Goal: Task Accomplishment & Management: Manage account settings

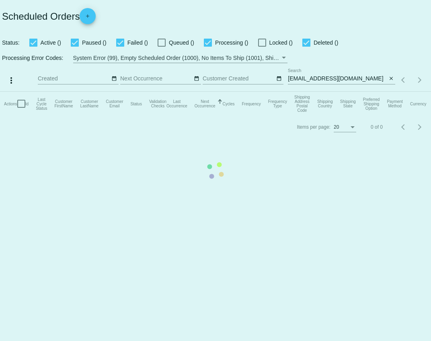
click at [366, 92] on mat-table "Actions Id Last Cycle Status Customer FirstName Customer LastName Customer Emai…" at bounding box center [215, 104] width 431 height 24
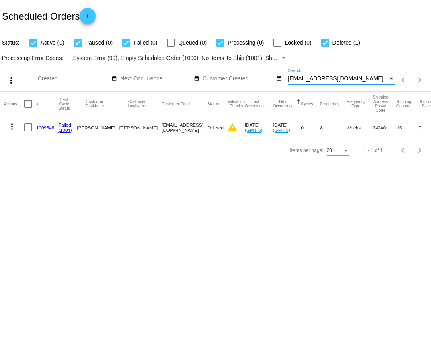
drag, startPoint x: 370, startPoint y: 81, endPoint x: 287, endPoint y: 81, distance: 82.8
click at [287, 81] on div "more_vert Oct Jan Feb Mar [DATE]" at bounding box center [215, 77] width 431 height 29
paste input "troybunting7"
type input "[EMAIL_ADDRESS][DOMAIN_NAME]"
click at [39, 128] on link "947854" at bounding box center [44, 127] width 16 height 5
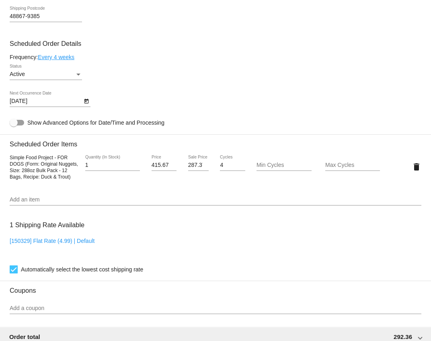
scroll to position [449, 0]
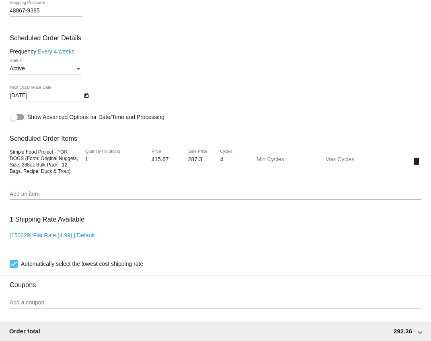
click at [134, 197] on input "Add an item" at bounding box center [216, 194] width 412 height 6
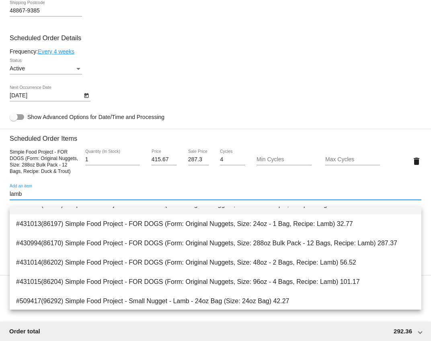
scroll to position [32, 0]
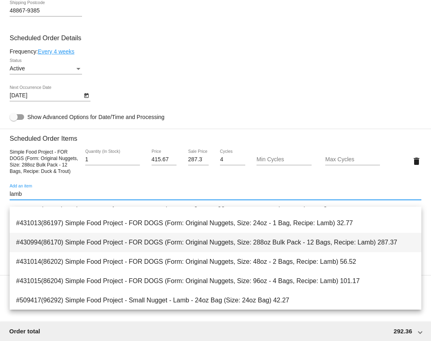
type input "lamb"
click at [140, 242] on span "#430994(86170) Simple Food Project - FOR DOGS (Form: Original Nuggets, Size: 28…" at bounding box center [215, 242] width 399 height 19
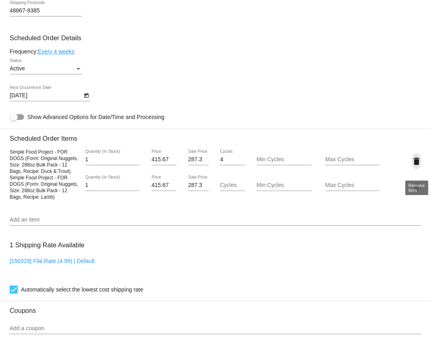
click at [417, 166] on mat-icon "delete" at bounding box center [417, 161] width 10 height 10
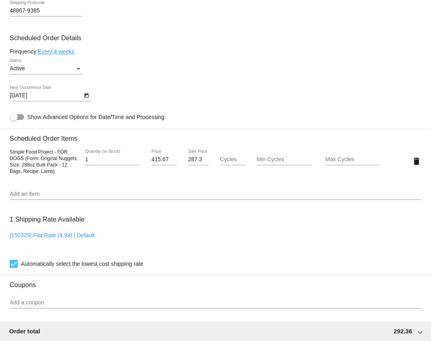
click at [68, 55] on link "Every 4 weeks" at bounding box center [56, 51] width 37 height 6
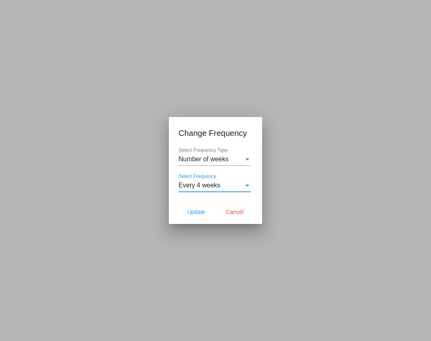
click at [246, 185] on div "Select Frequency" at bounding box center [247, 186] width 4 height 2
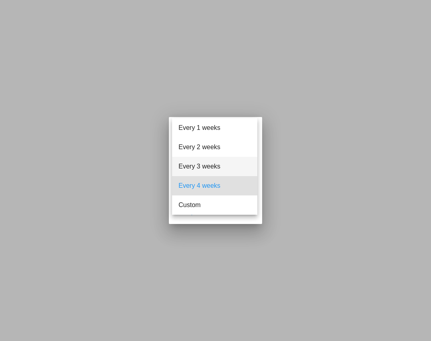
click at [210, 168] on span "Every 3 weeks" at bounding box center [215, 166] width 72 height 19
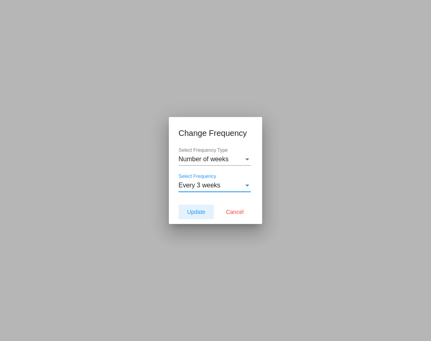
click at [198, 213] on span "Update" at bounding box center [196, 212] width 18 height 6
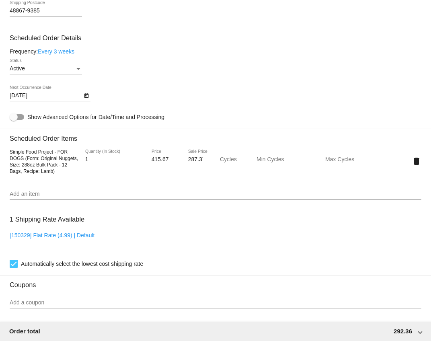
type input "[DATE]"
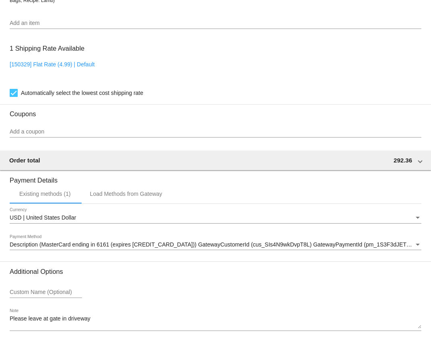
scroll to position [662, 0]
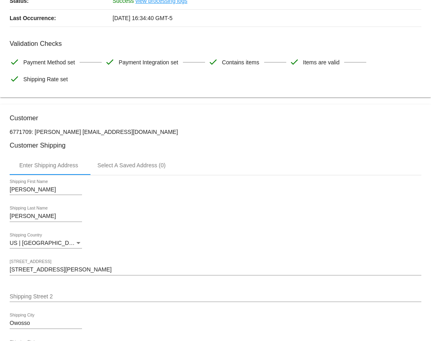
scroll to position [0, 0]
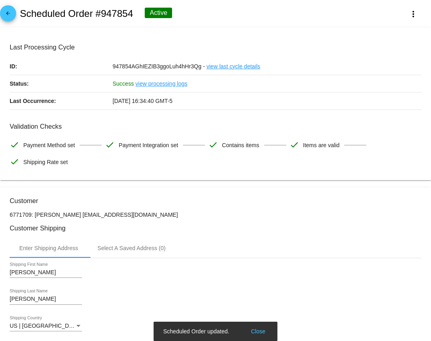
click at [10, 16] on mat-icon "arrow_back" at bounding box center [8, 15] width 10 height 10
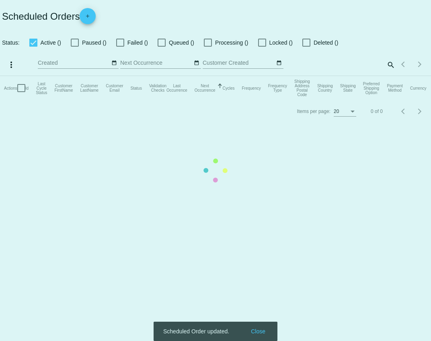
checkbox input "true"
